Goal: Transaction & Acquisition: Purchase product/service

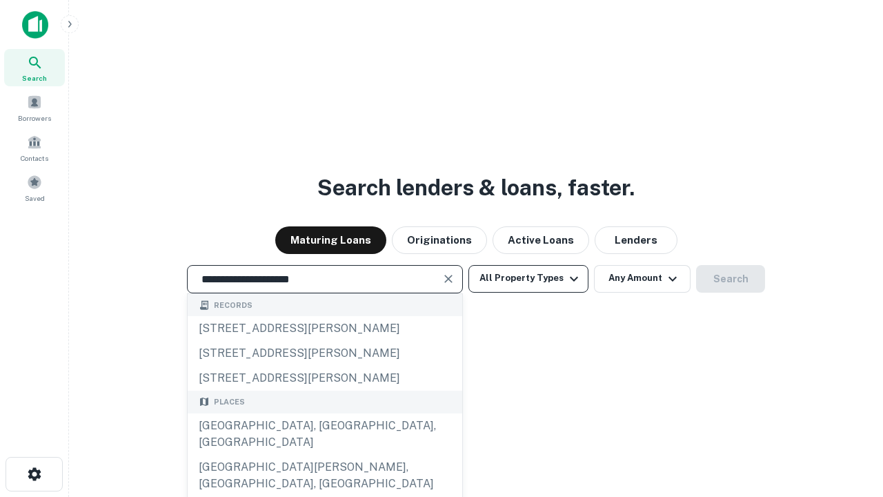
click at [324, 455] on div "[GEOGRAPHIC_DATA], [GEOGRAPHIC_DATA], [GEOGRAPHIC_DATA]" at bounding box center [325, 433] width 275 height 41
click at [529, 278] on button "All Property Types" at bounding box center [528, 279] width 120 height 28
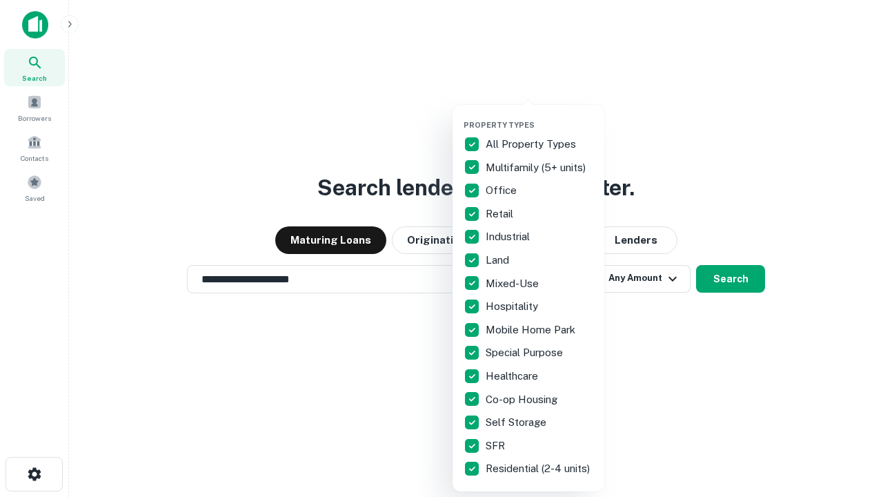
type input "**********"
click at [540, 116] on button "button" at bounding box center [540, 116] width 152 height 1
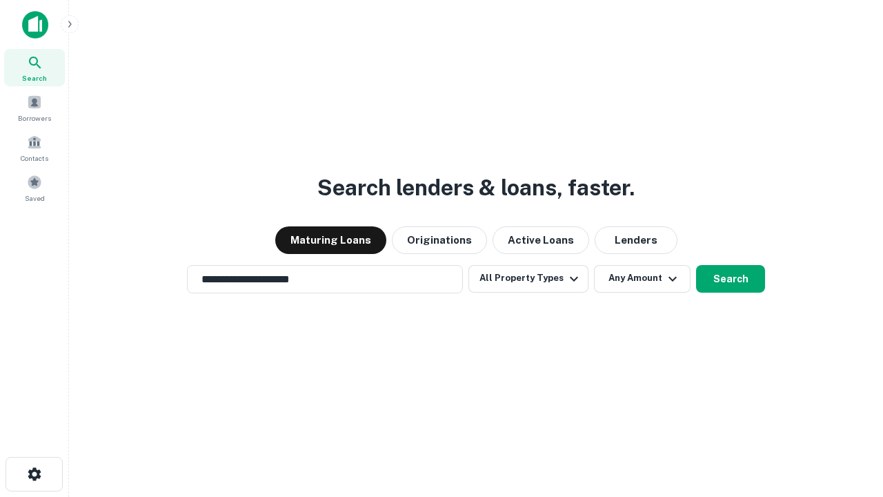
scroll to position [8, 166]
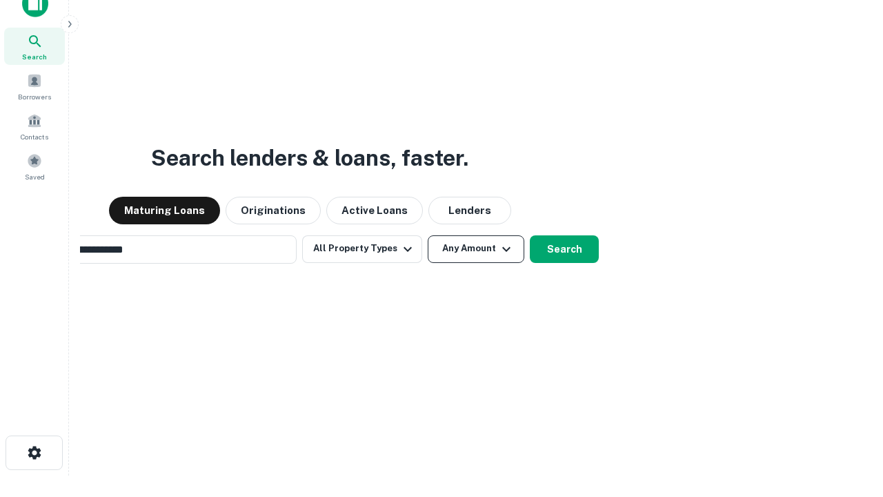
click at [428, 235] on button "Any Amount" at bounding box center [476, 249] width 97 height 28
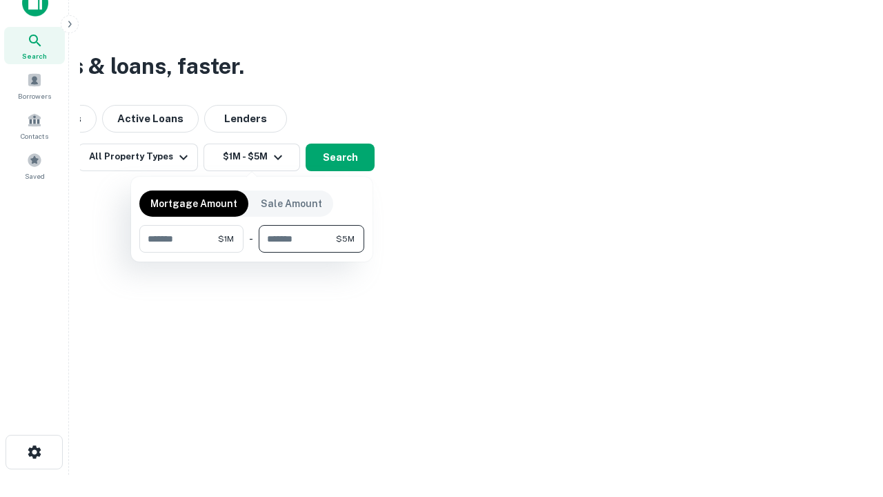
type input "*******"
click at [252, 253] on button "button" at bounding box center [251, 253] width 225 height 1
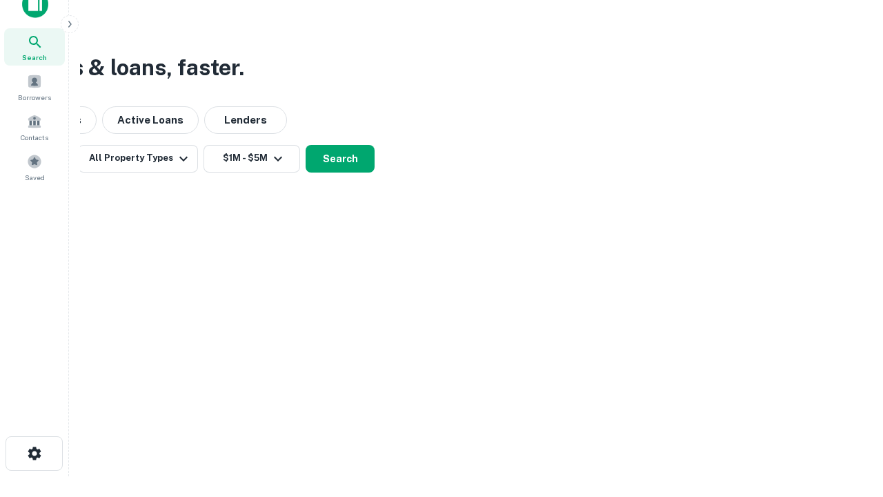
scroll to position [8, 255]
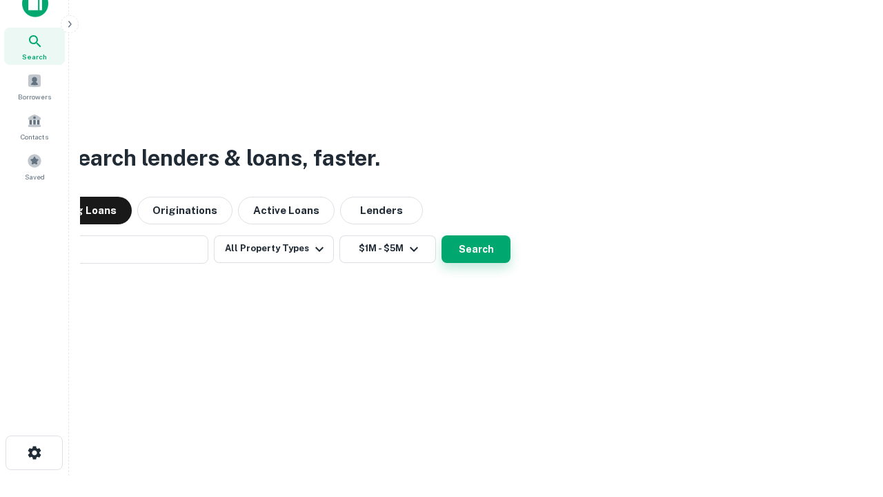
click at [442, 235] on button "Search" at bounding box center [476, 249] width 69 height 28
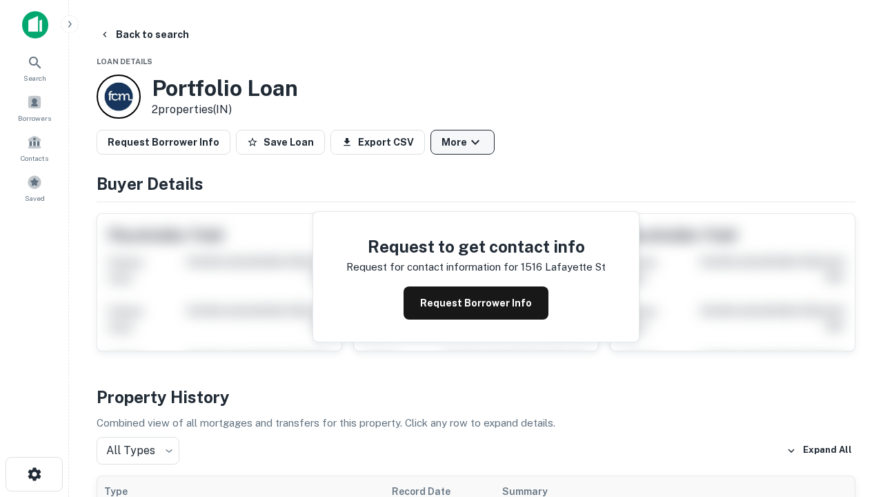
click at [462, 142] on button "More" at bounding box center [463, 142] width 64 height 25
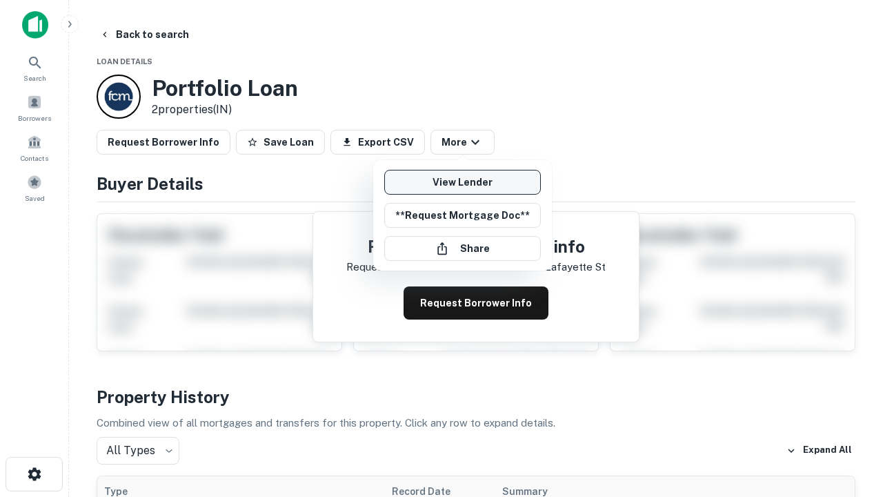
click at [462, 182] on link "View Lender" at bounding box center [462, 182] width 157 height 25
